Goal: Task Accomplishment & Management: Complete application form

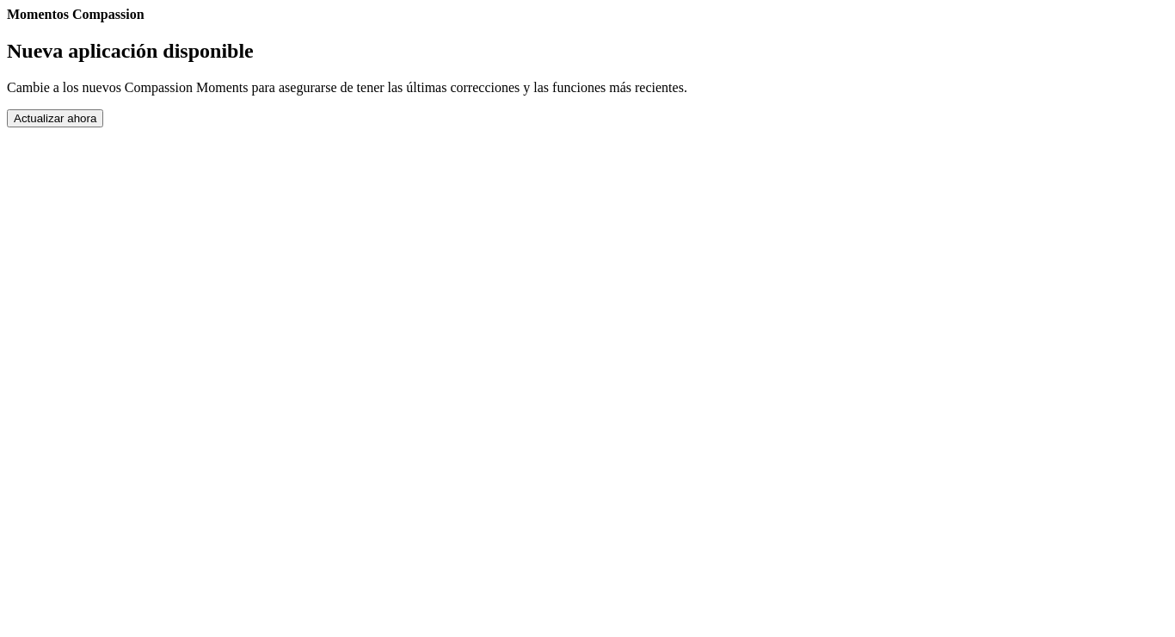
click at [103, 127] on button "Actualizar ahora" at bounding box center [55, 118] width 96 height 18
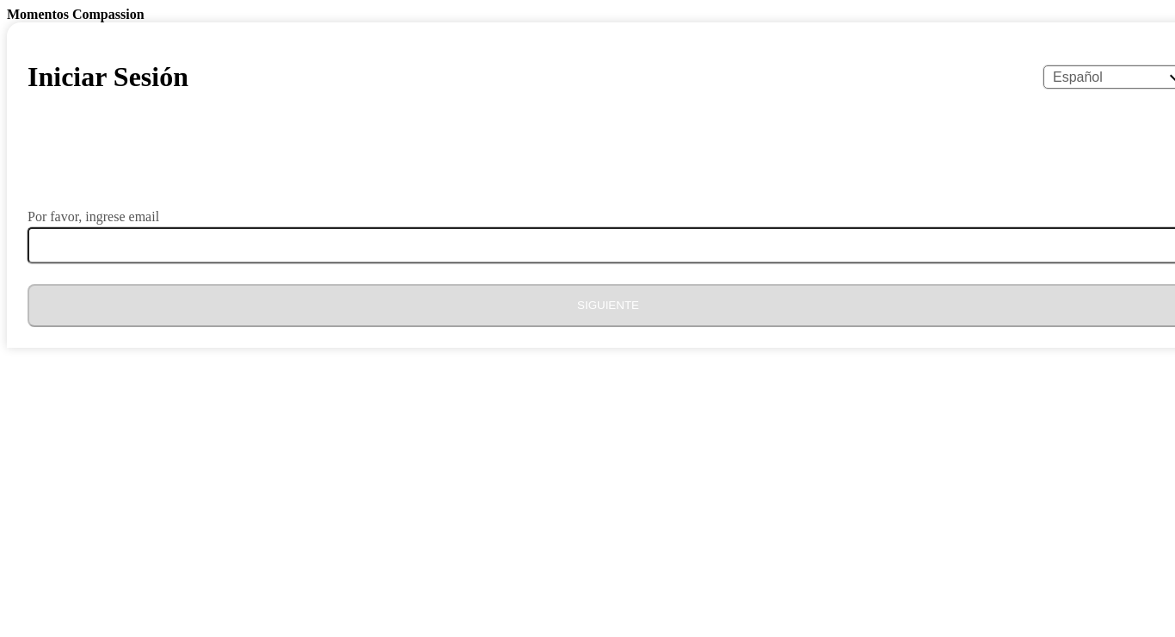
select select "es"
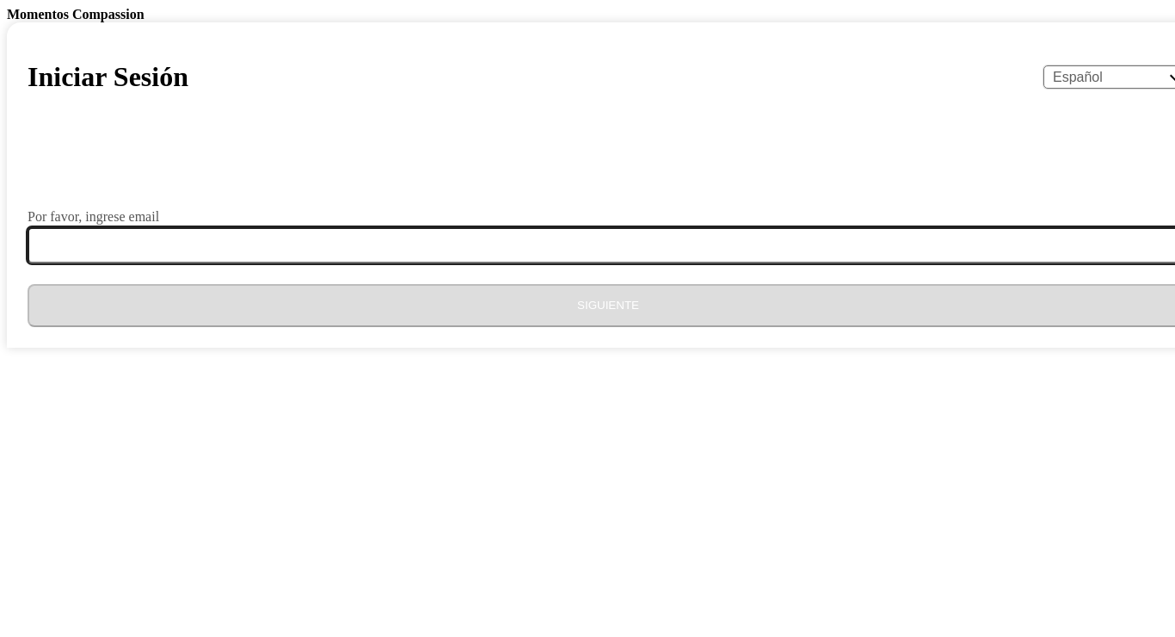
drag, startPoint x: 428, startPoint y: 514, endPoint x: 404, endPoint y: 499, distance: 28.2
click at [428, 263] on input "Por favor, ingrese email" at bounding box center [619, 245] width 1182 height 36
click at [422, 263] on input "Por favor, ingrese email" at bounding box center [619, 245] width 1182 height 36
type input "P"
click at [496, 263] on input "pattycruz.372|¬@" at bounding box center [619, 245] width 1182 height 36
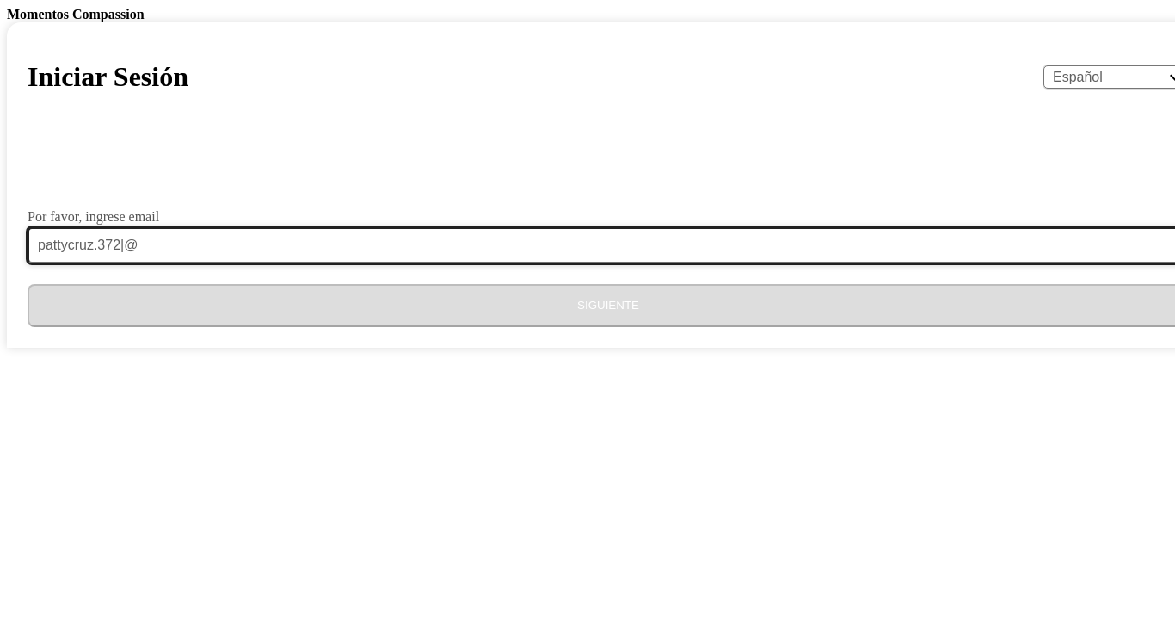
click at [508, 263] on input "pattycruz.372|@" at bounding box center [619, 245] width 1182 height 36
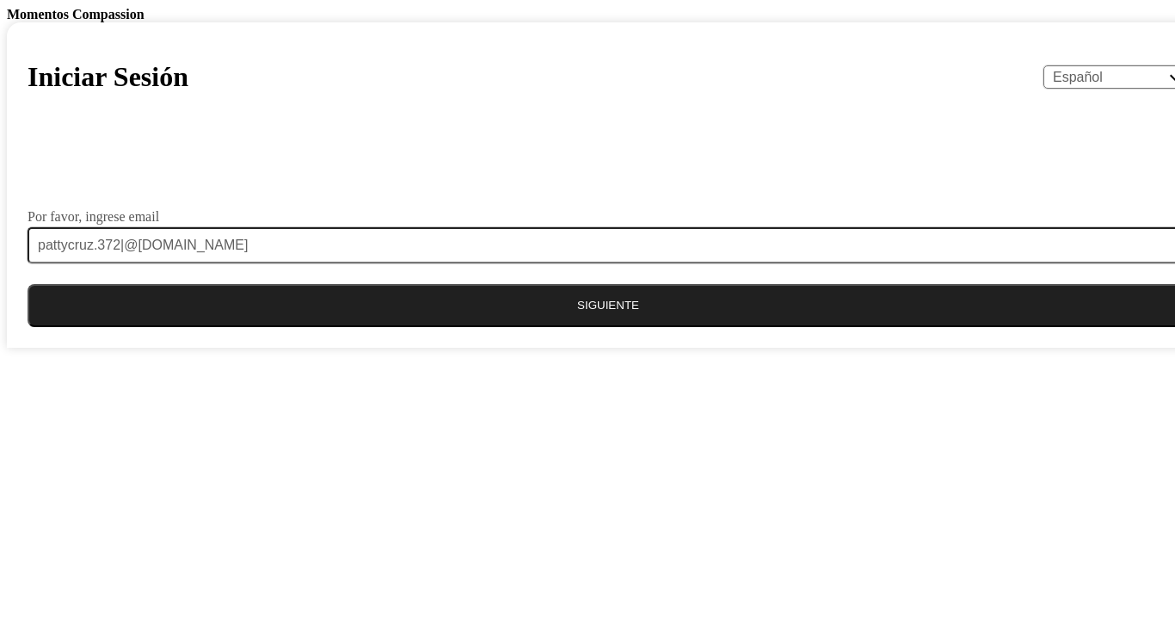
click at [697, 327] on button "Siguiente" at bounding box center [608, 305] width 1161 height 43
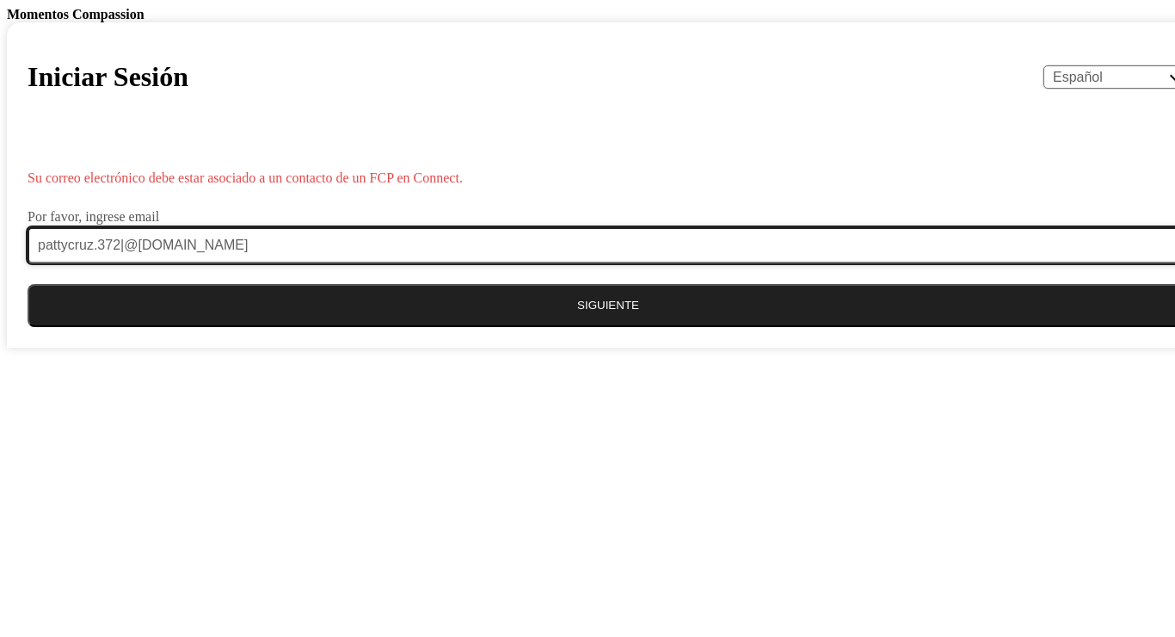
click at [593, 263] on input "pattycruz.372|@[DOMAIN_NAME]" at bounding box center [619, 245] width 1182 height 36
drag, startPoint x: 576, startPoint y: 520, endPoint x: 528, endPoint y: 517, distance: 48.2
click at [576, 263] on input "pattycruz.372|@[DOMAIN_NAME]" at bounding box center [619, 245] width 1182 height 36
drag, startPoint x: 488, startPoint y: 515, endPoint x: 503, endPoint y: 521, distance: 16.6
click at [490, 263] on input "pattycruz.372|@[DOMAIN_NAME]" at bounding box center [619, 245] width 1182 height 36
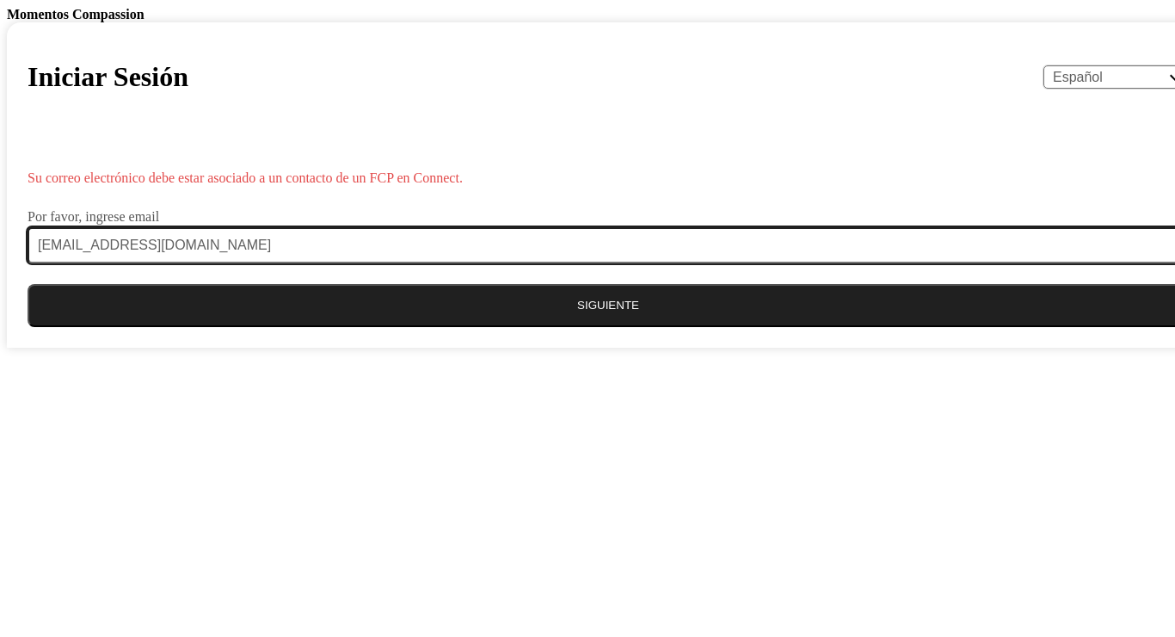
type input "[EMAIL_ADDRESS][DOMAIN_NAME]"
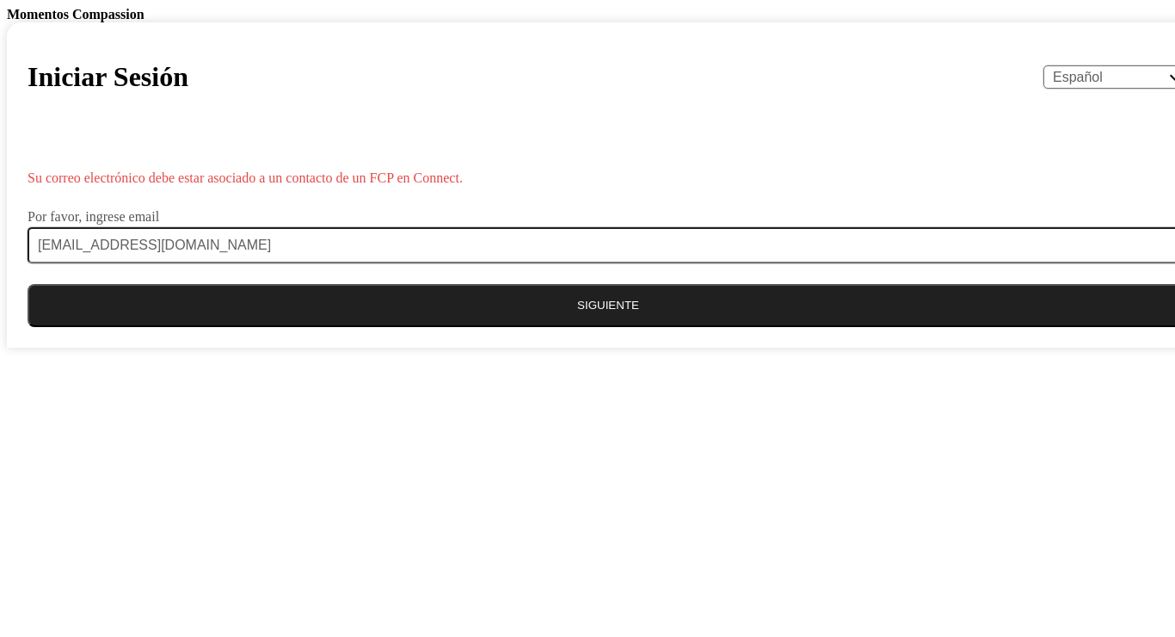
click at [594, 327] on button "Siguiente" at bounding box center [608, 305] width 1161 height 43
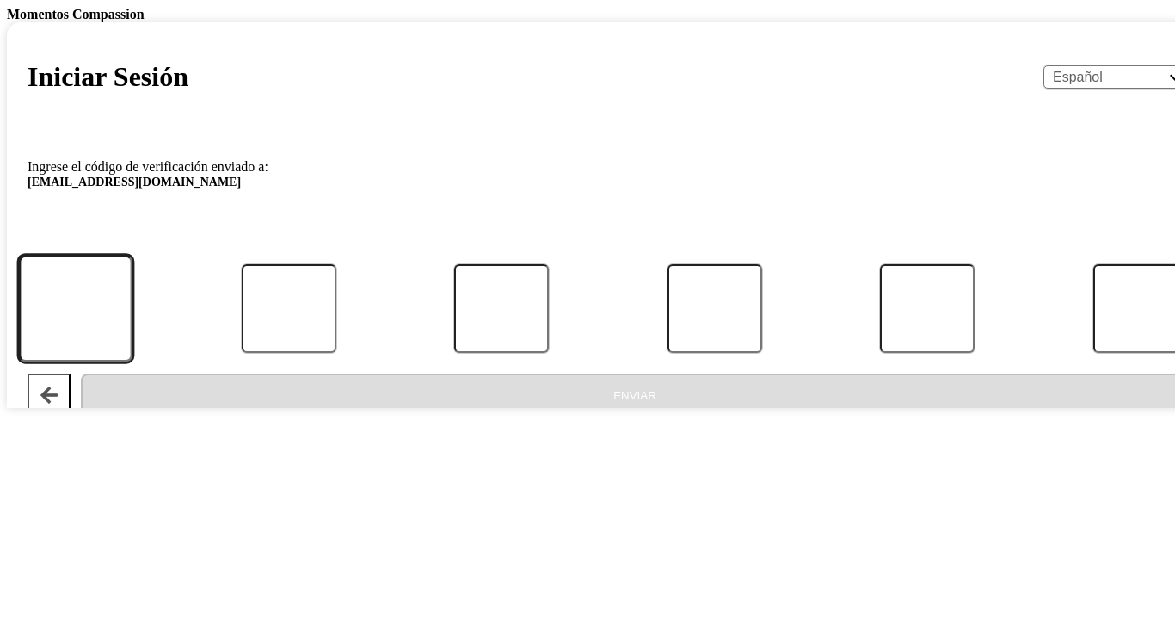
click at [132, 362] on input "Código" at bounding box center [76, 309] width 114 height 107
type input "6"
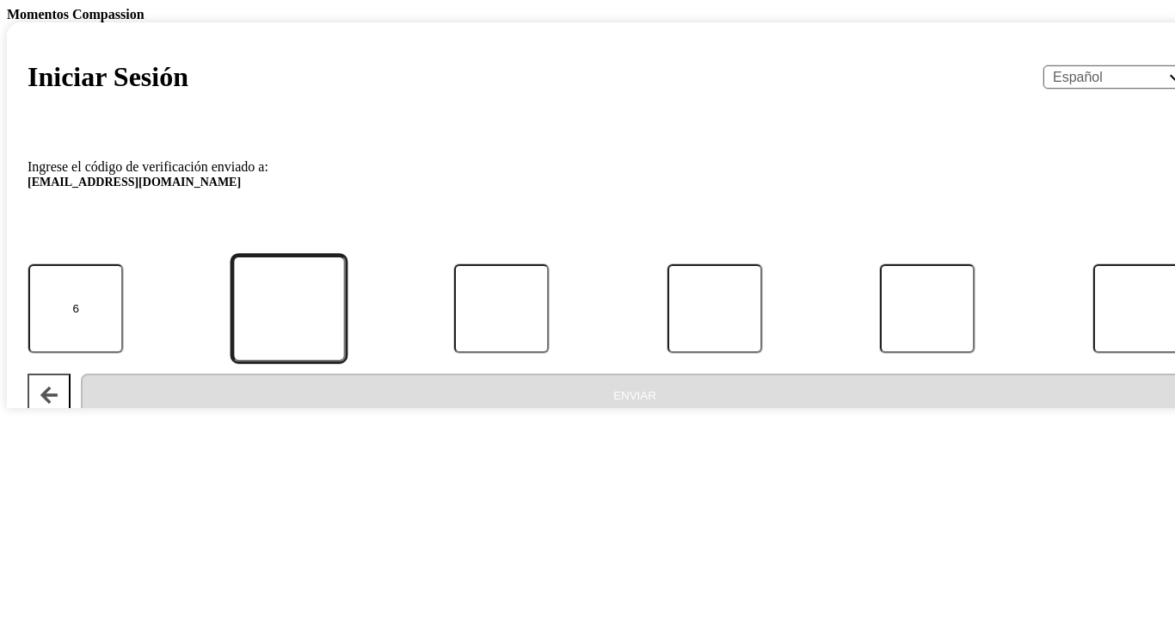
type input "1"
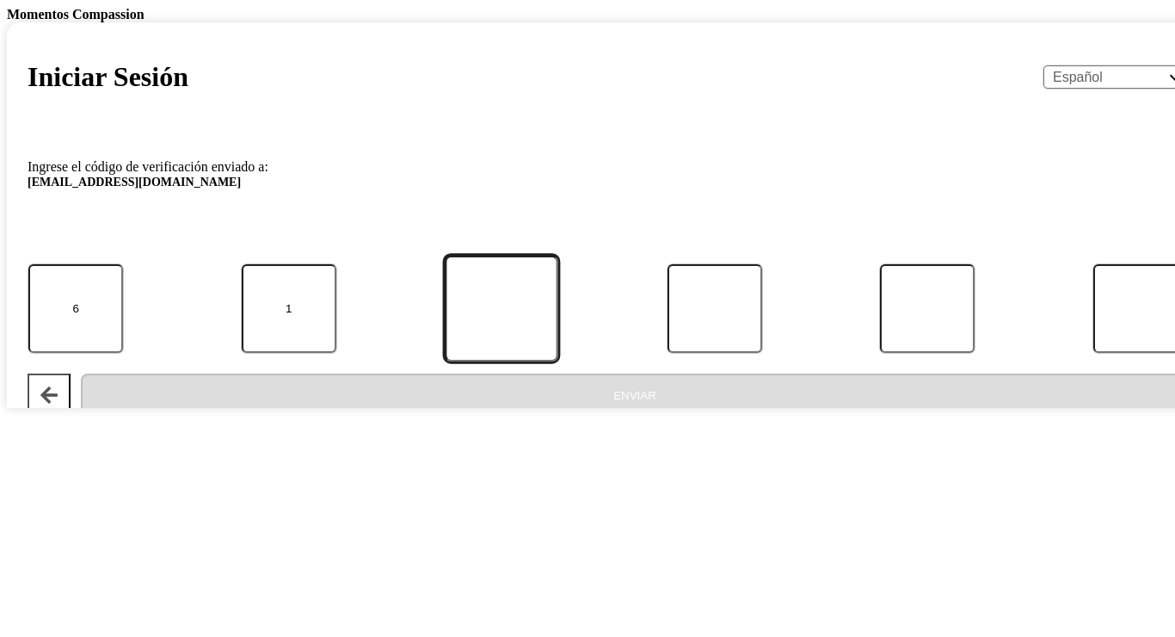
type input "5"
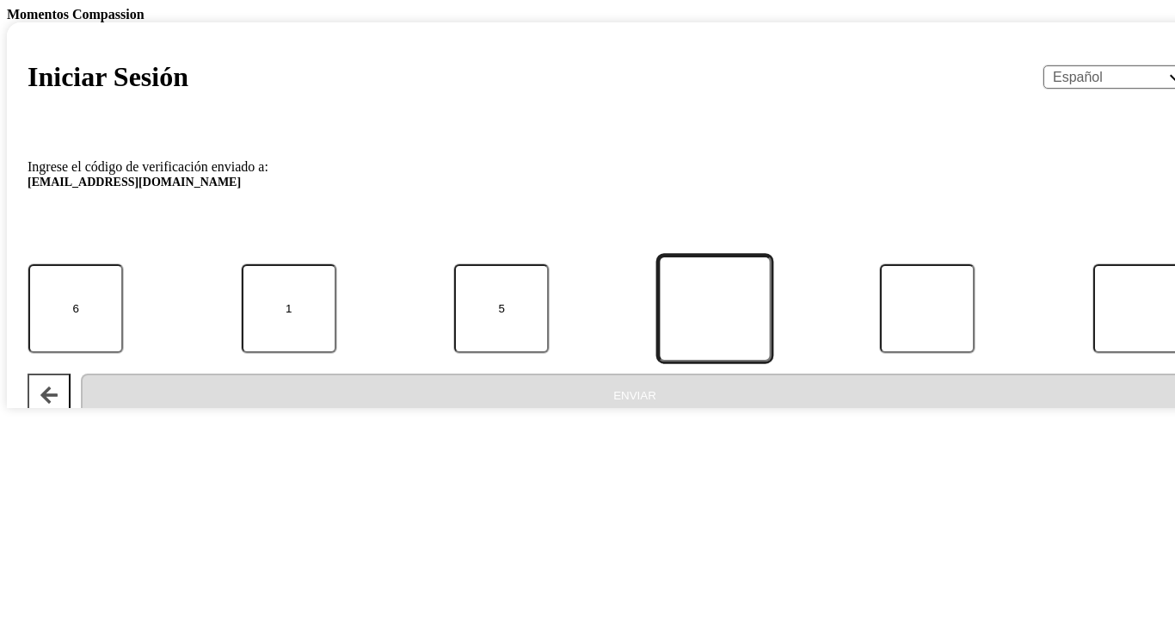
type input "4"
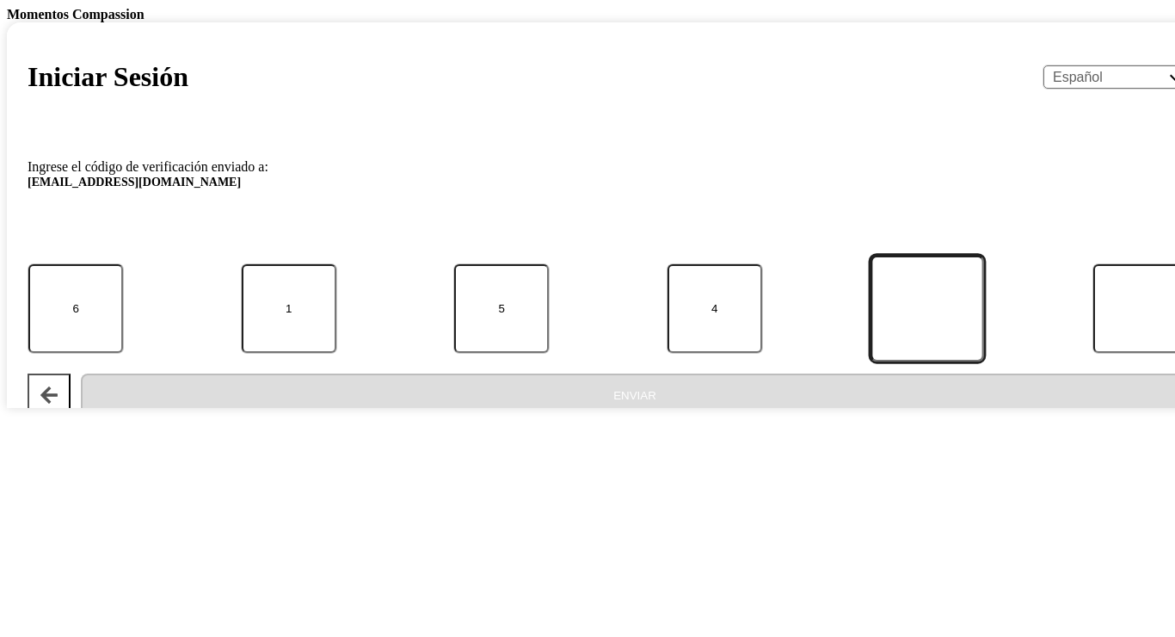
type input "3"
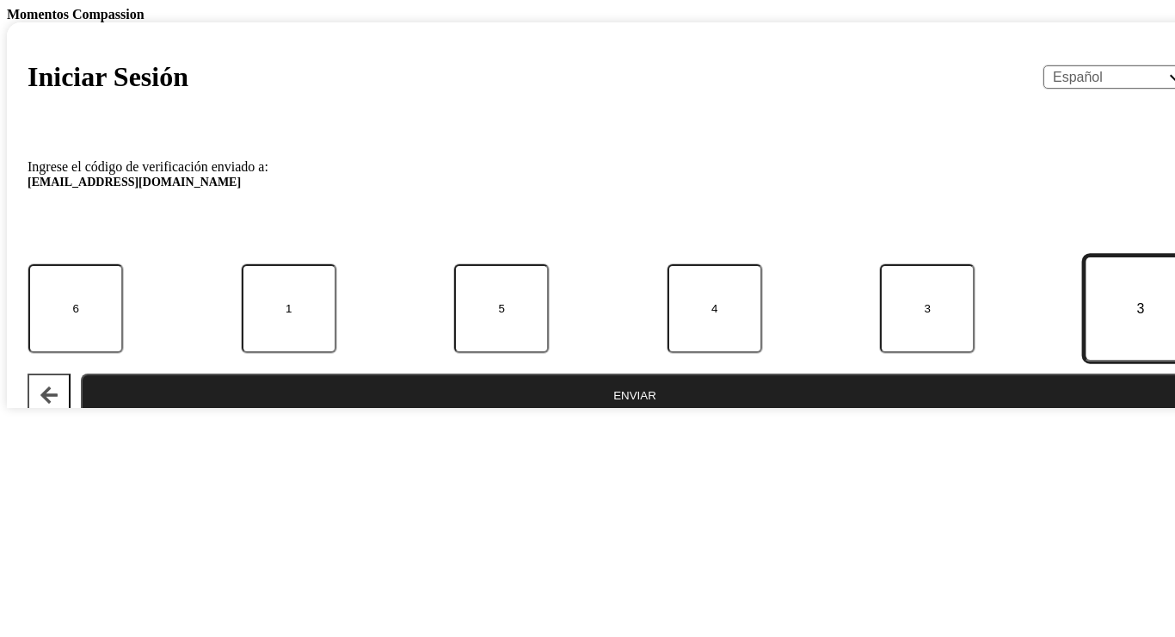
type input "3"
click at [507, 416] on button "Enviar" at bounding box center [635, 394] width 1108 height 43
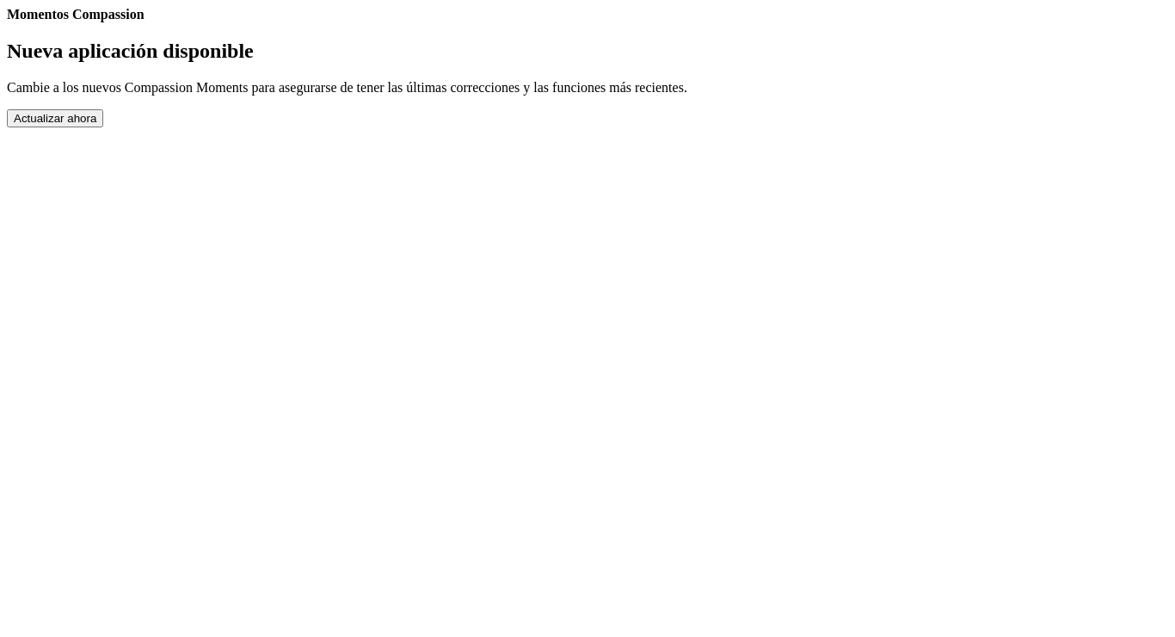
click at [103, 127] on button "Actualizar ahora" at bounding box center [55, 118] width 96 height 18
